Goal: Check status: Check status

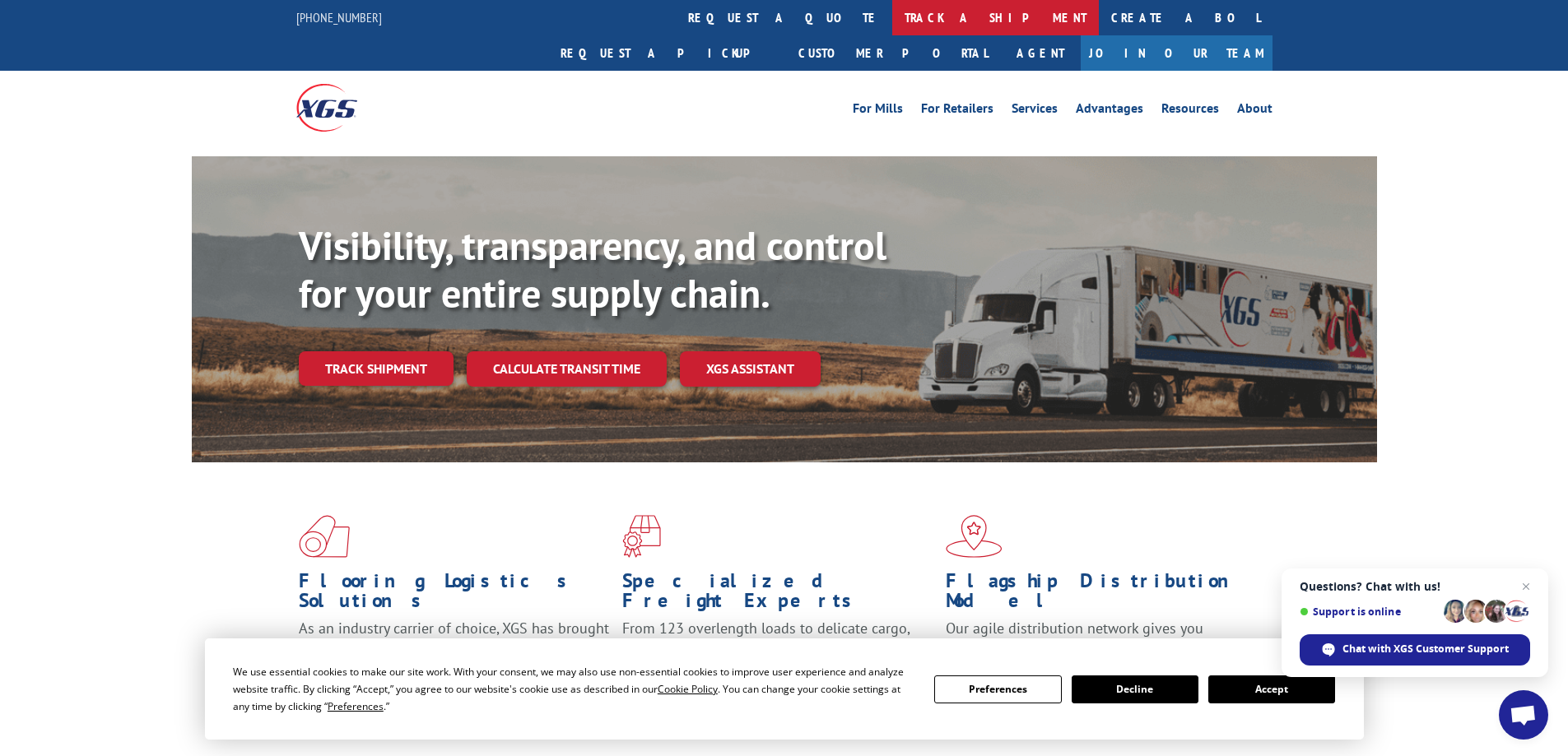
click at [892, 18] on link "track a shipment" at bounding box center [995, 17] width 207 height 36
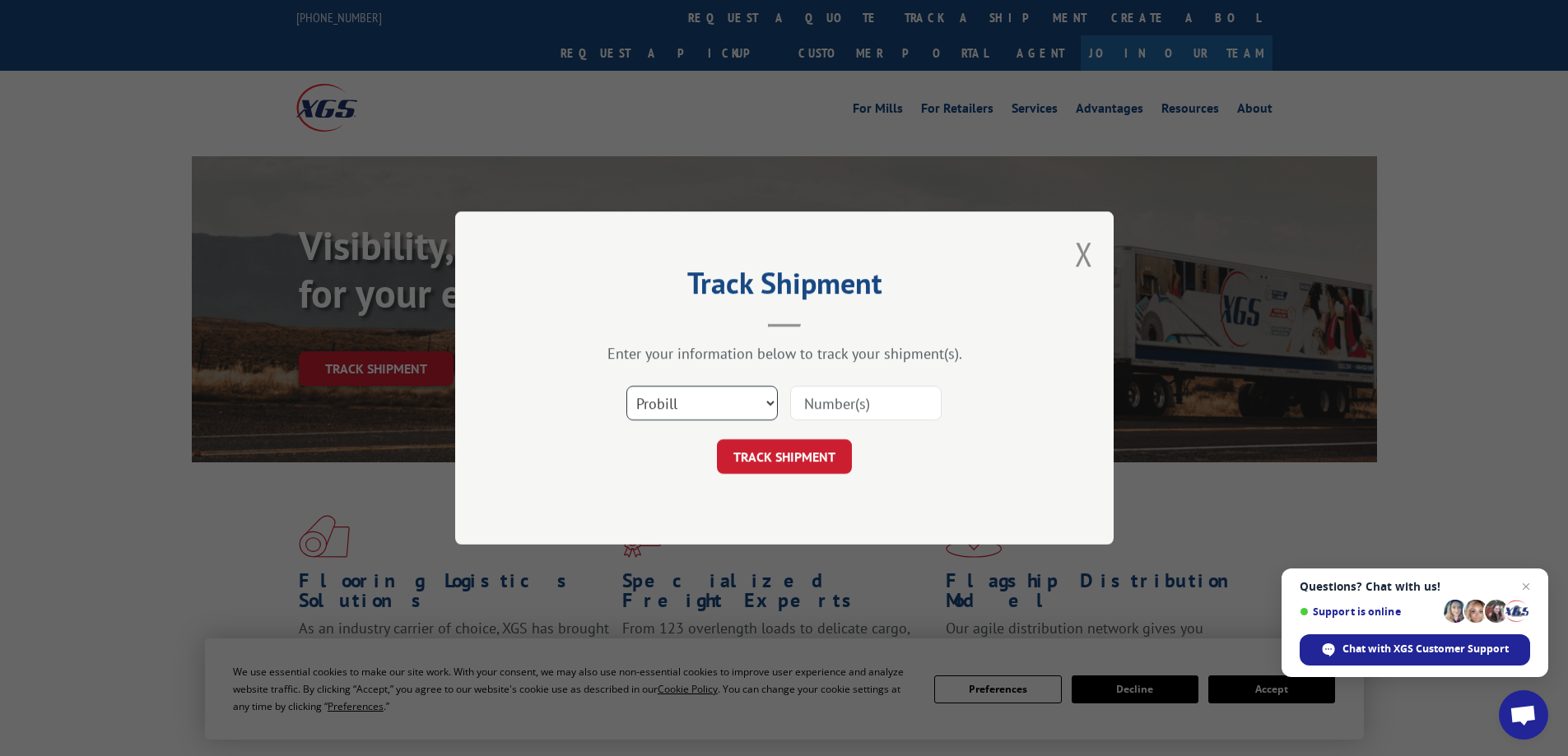
click at [660, 408] on select "Select category... Probill BOL PO" at bounding box center [701, 403] width 151 height 35
select select "bol"
click at [626, 385] on select "Select category... Probill BOL PO" at bounding box center [701, 403] width 151 height 35
click at [828, 410] on input at bounding box center [866, 403] width 151 height 35
paste input "6012299"
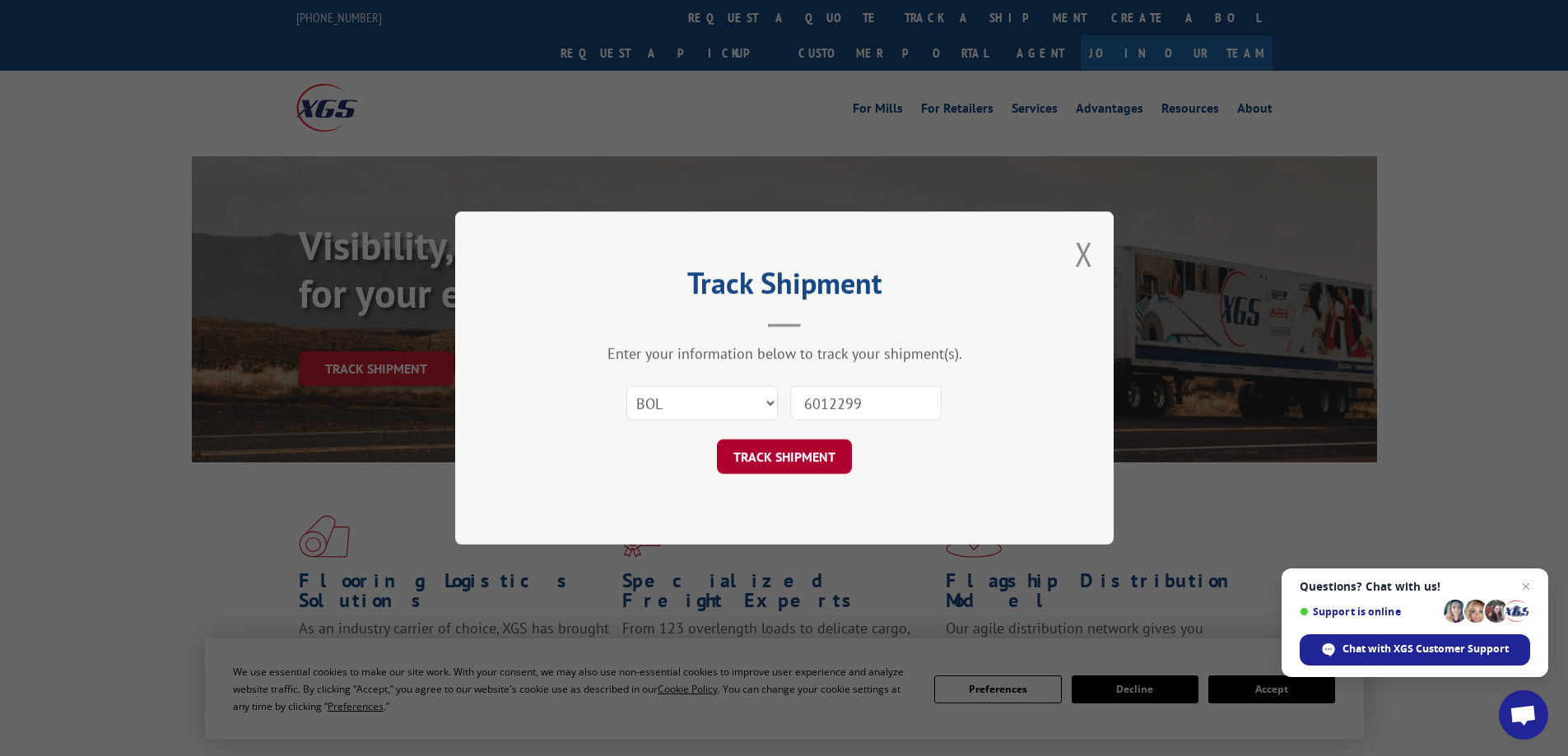
type input "6012299"
click at [834, 447] on button "TRACK SHIPMENT" at bounding box center [784, 457] width 135 height 35
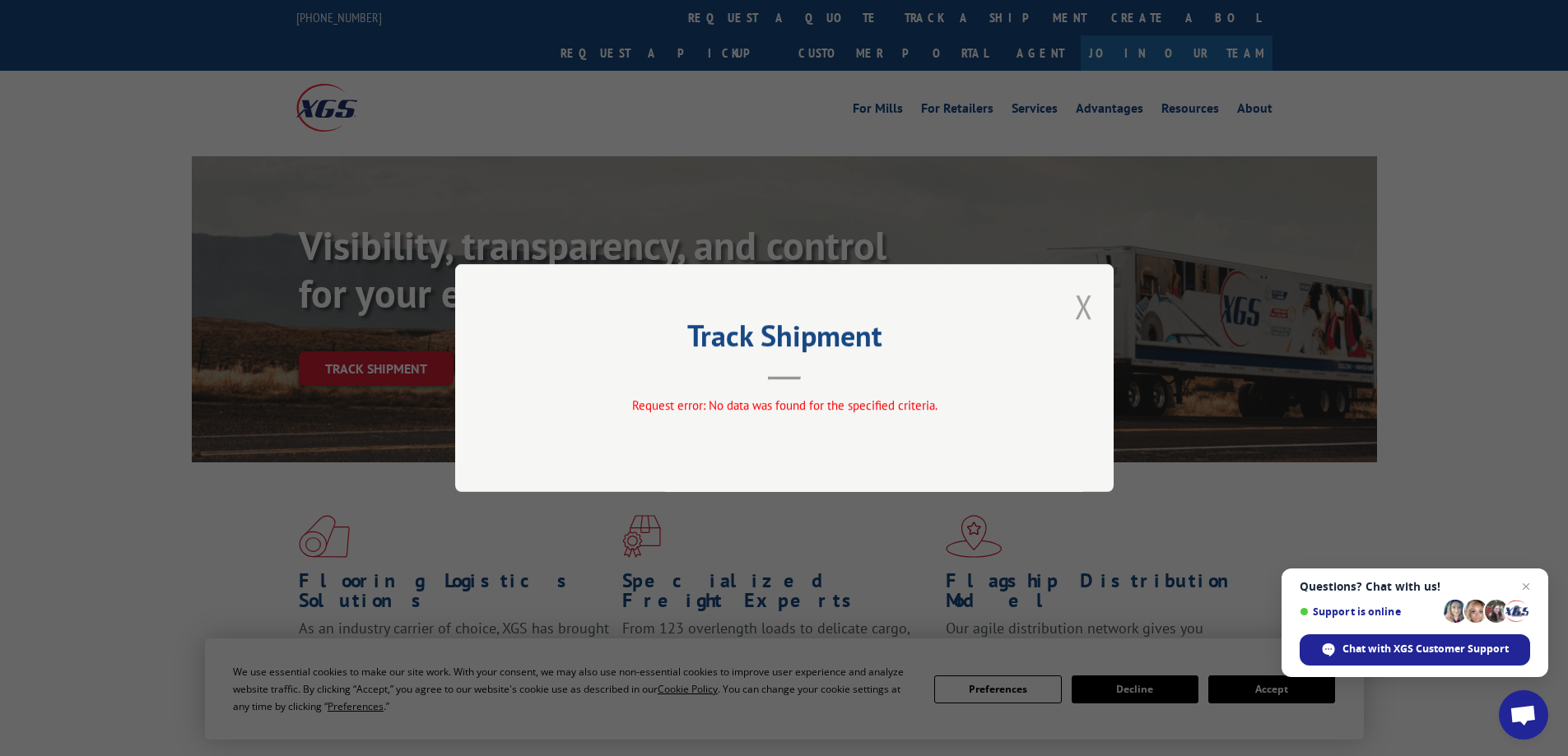
click at [1076, 295] on button "Close modal" at bounding box center [1084, 306] width 18 height 44
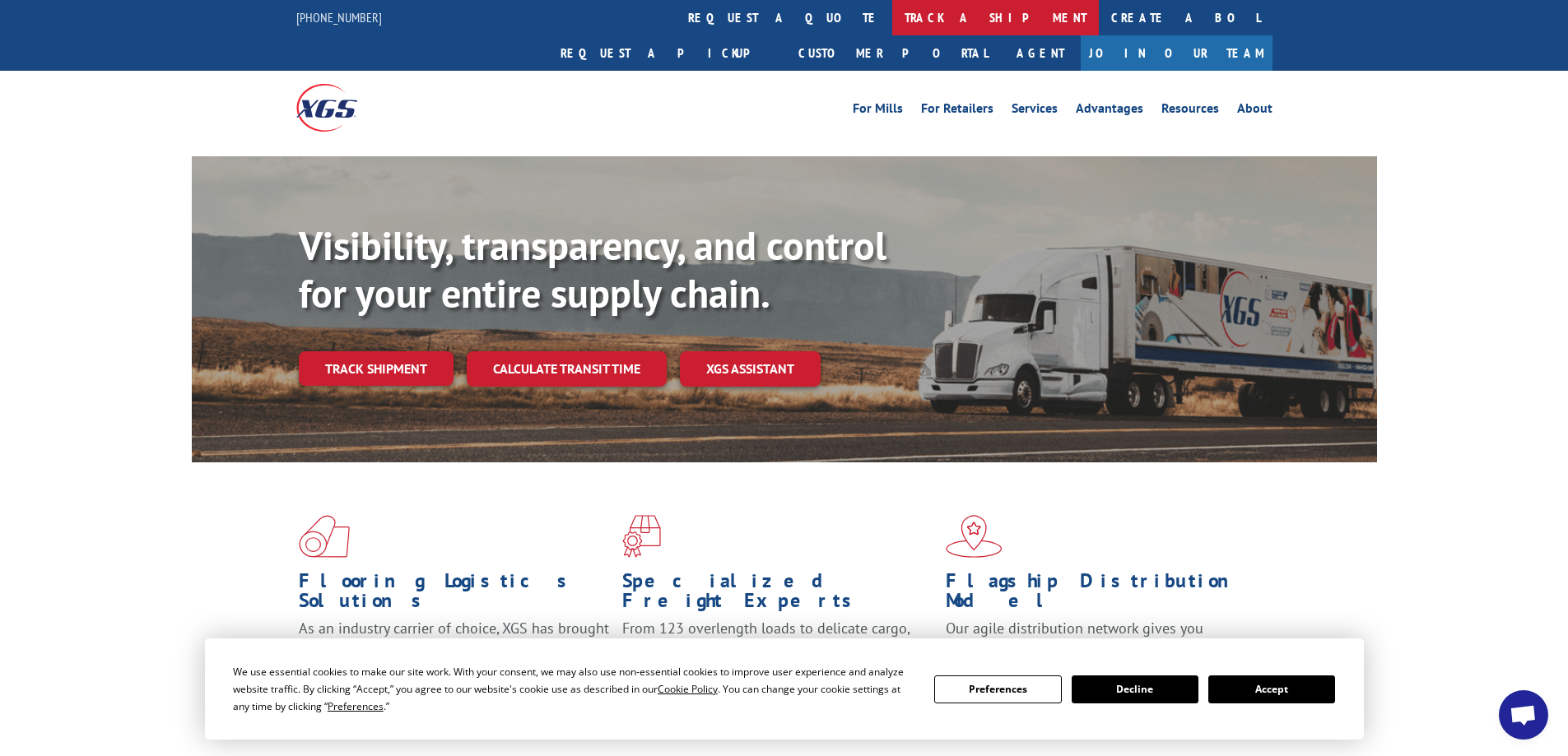
click at [892, 6] on link "track a shipment" at bounding box center [995, 17] width 207 height 36
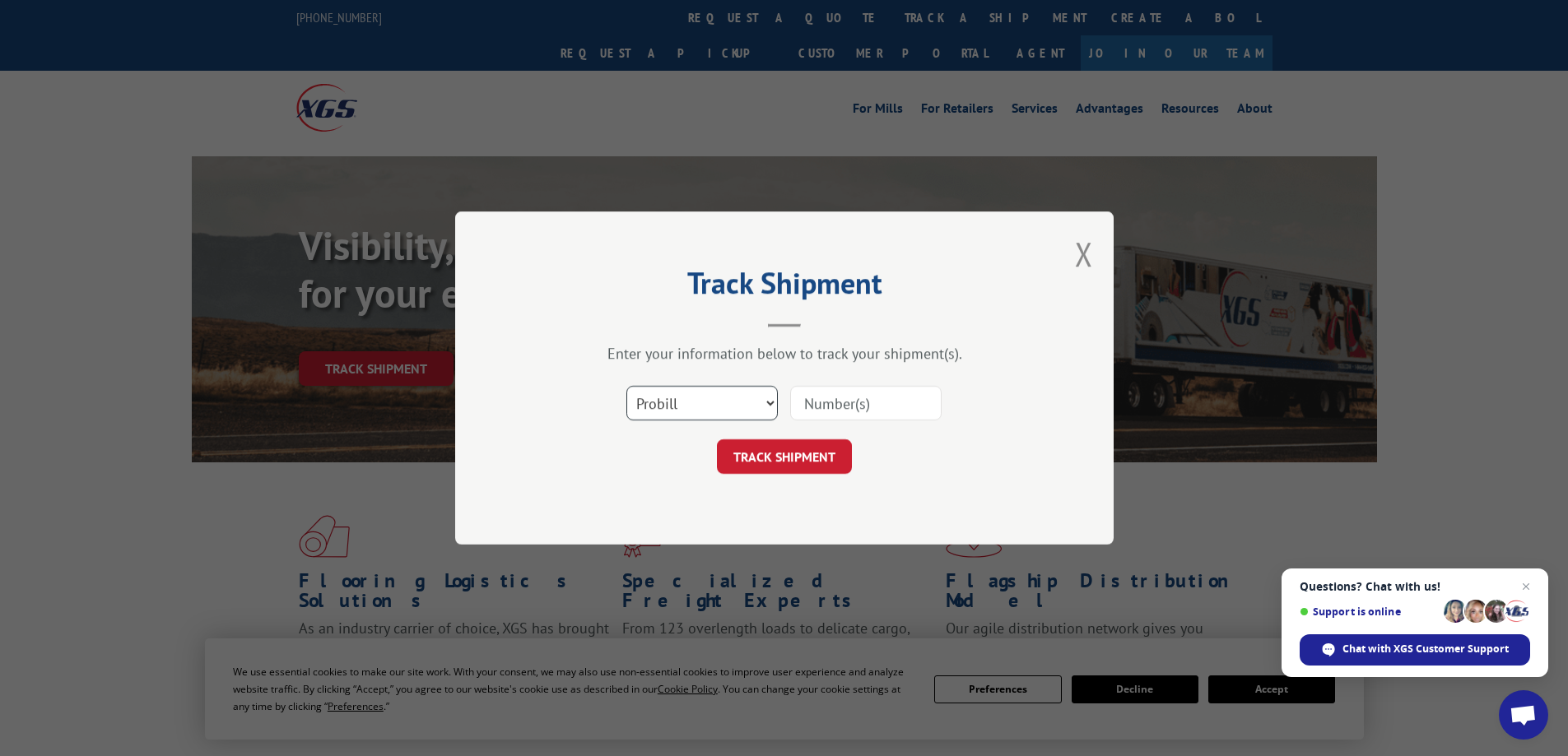
click at [689, 389] on select "Select category... Probill BOL PO" at bounding box center [701, 403] width 151 height 35
select select "bol"
click at [626, 385] on select "Select category... Probill BOL PO" at bounding box center [701, 403] width 151 height 35
click at [815, 405] on input at bounding box center [866, 403] width 151 height 35
paste input "6020341"
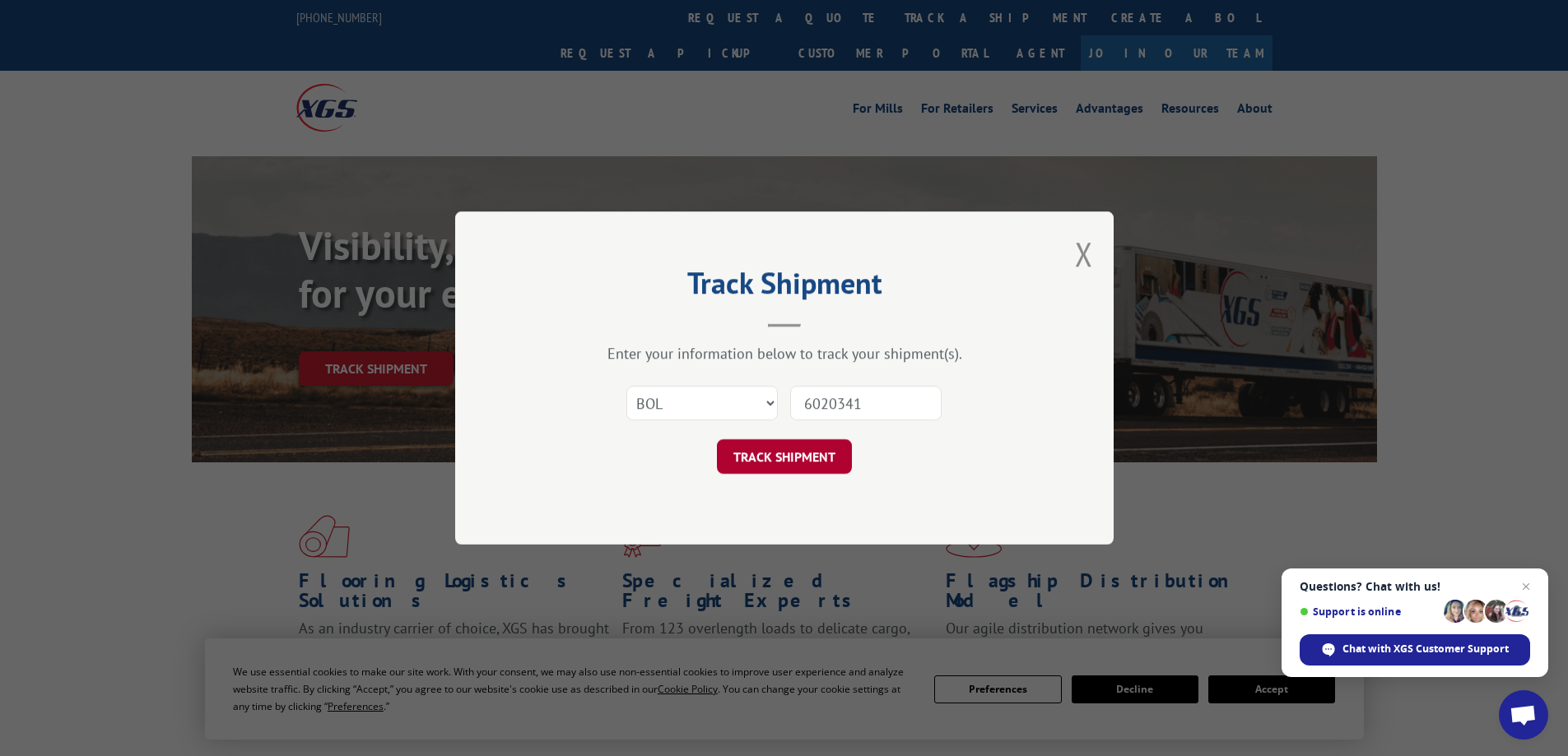
type input "6020341"
click at [834, 470] on button "TRACK SHIPMENT" at bounding box center [784, 457] width 135 height 35
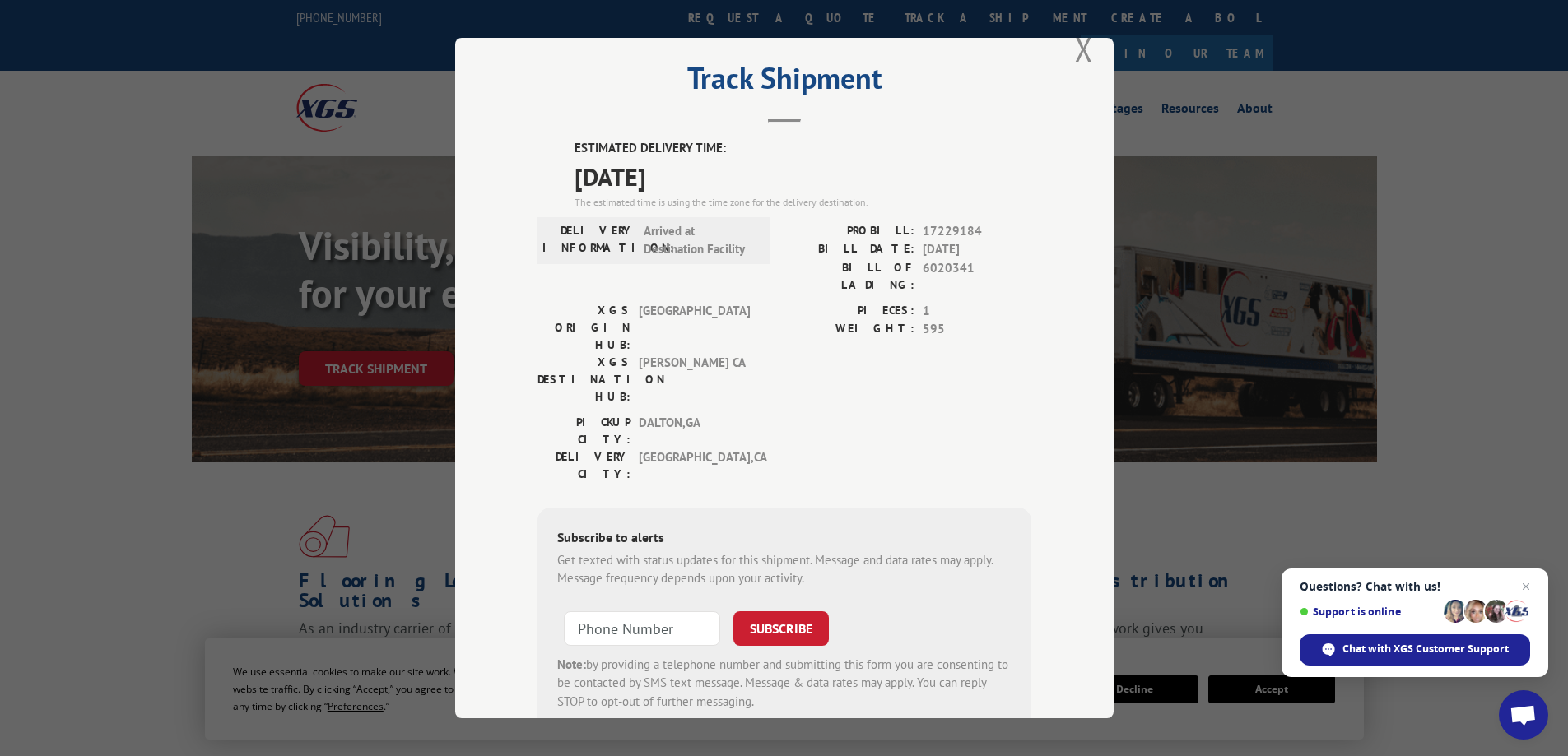
scroll to position [60, 0]
